Goal: Transaction & Acquisition: Purchase product/service

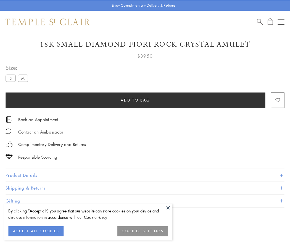
scroll to position [33, 0]
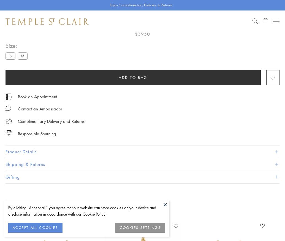
click at [133, 77] on span "Add to bag" at bounding box center [133, 77] width 29 height 6
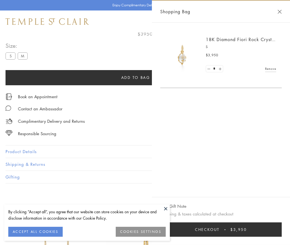
click at [221, 229] on button "Checkout $3,950" at bounding box center [220, 229] width 121 height 14
